Goal: Navigation & Orientation: Find specific page/section

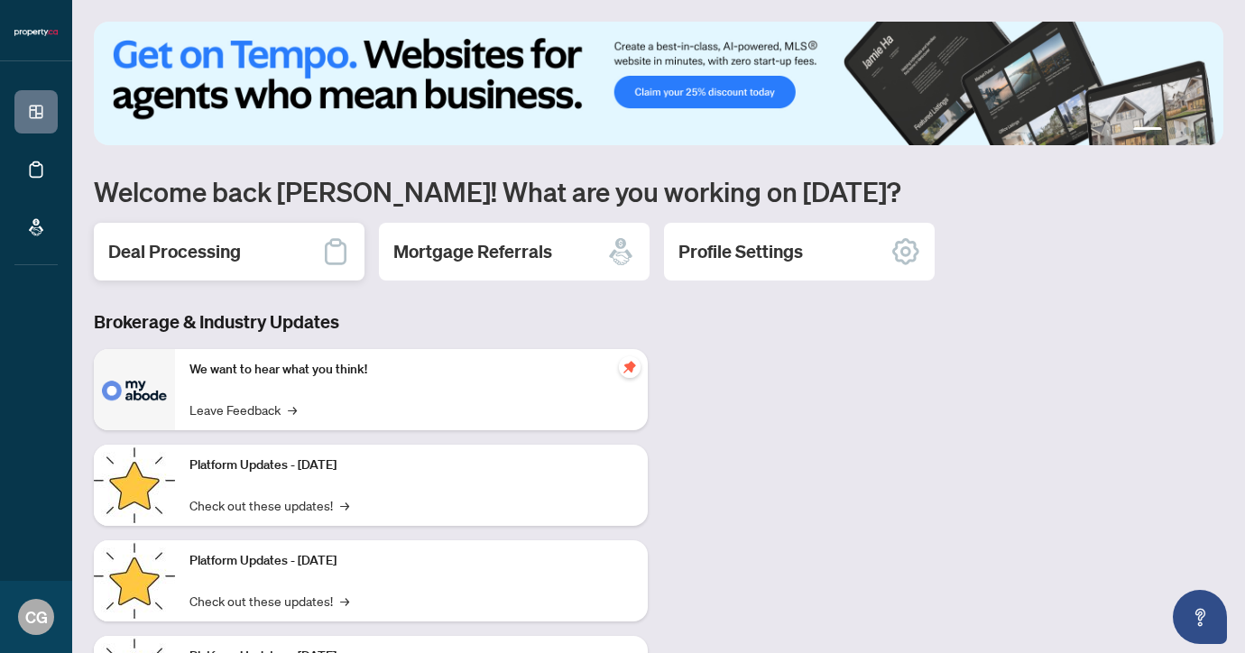
click at [283, 258] on div "Deal Processing" at bounding box center [229, 252] width 271 height 58
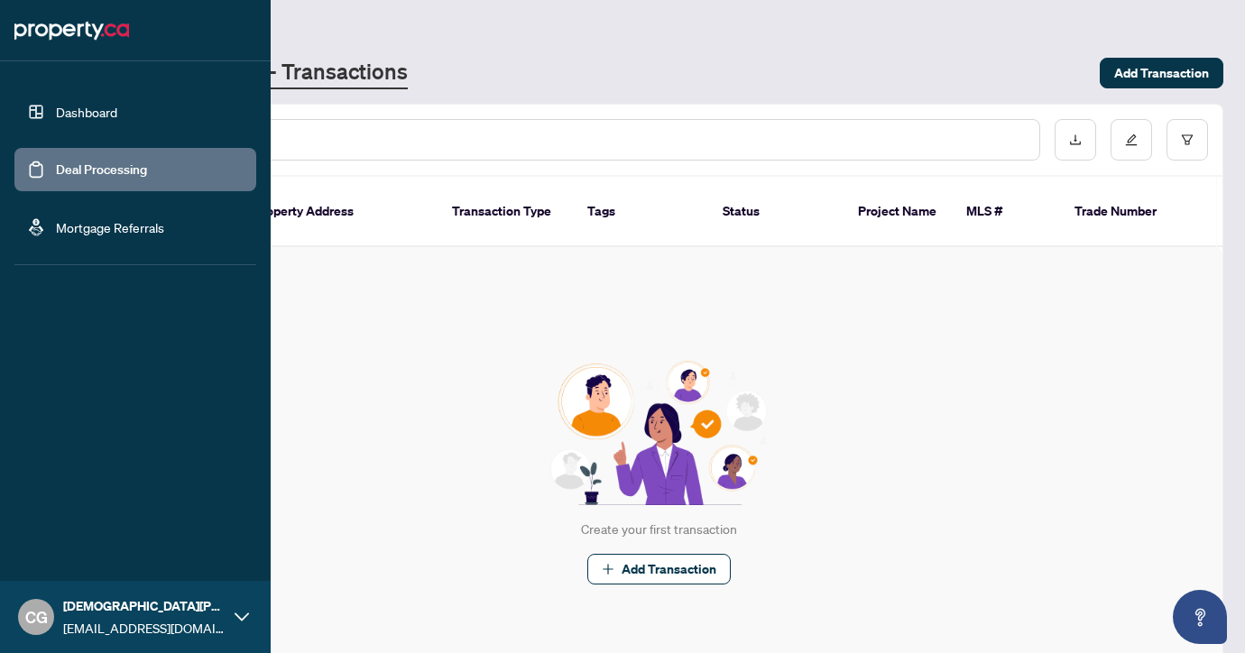
click at [91, 108] on link "Dashboard" at bounding box center [86, 112] width 61 height 16
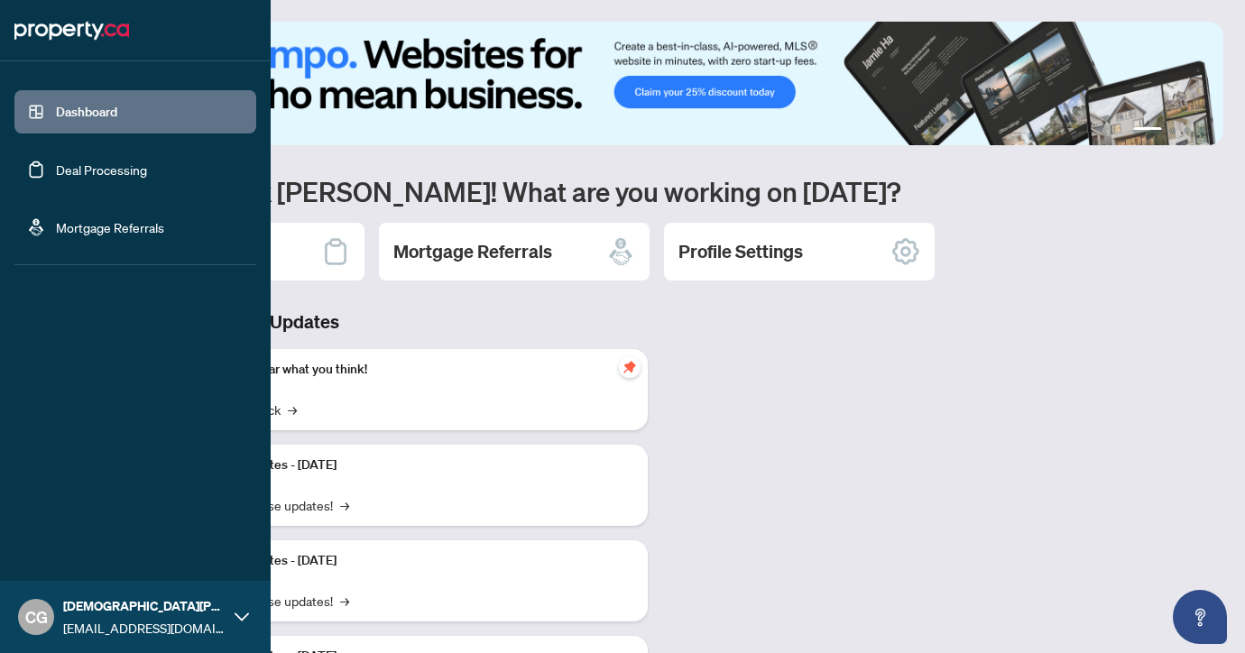
click at [106, 161] on link "Deal Processing" at bounding box center [101, 169] width 91 height 16
